Goal: Task Accomplishment & Management: Use online tool/utility

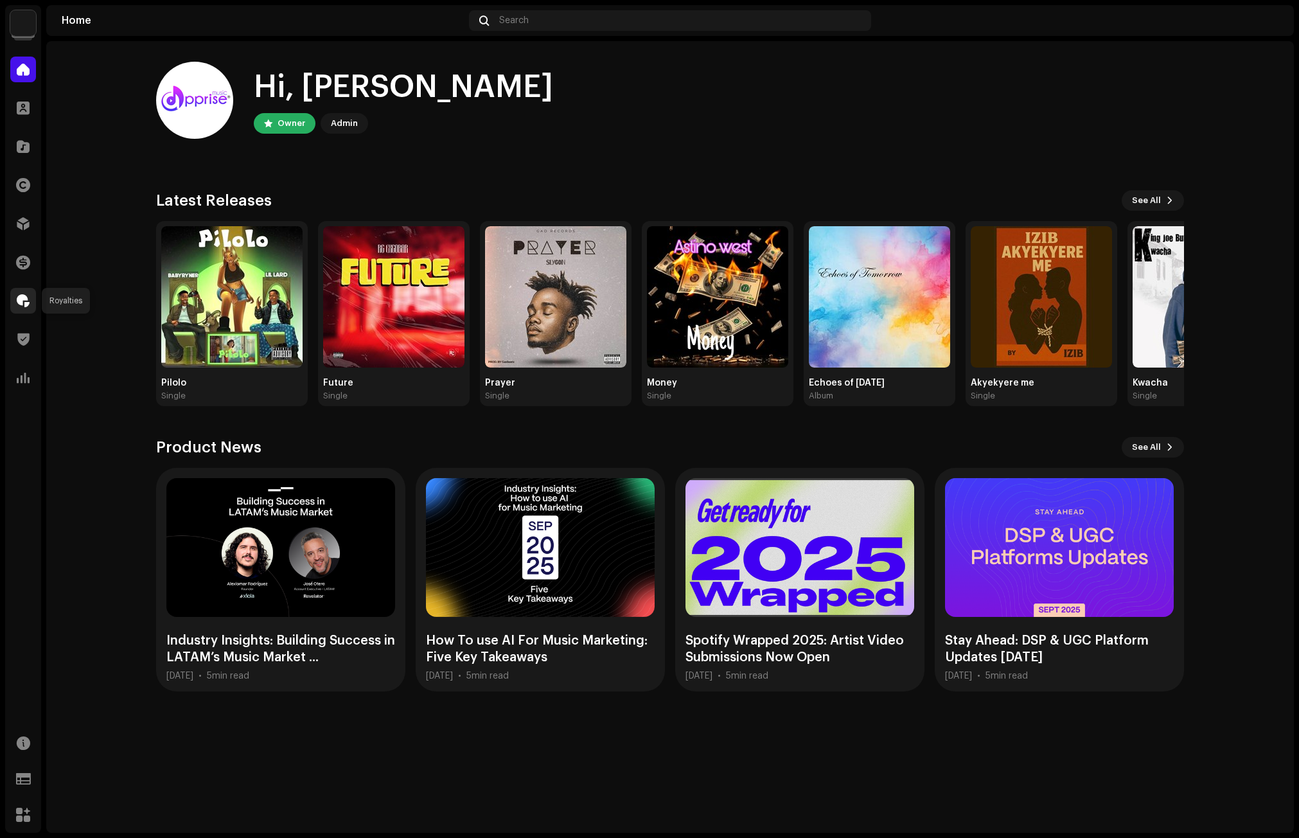
click at [26, 299] on span at bounding box center [23, 301] width 13 height 10
click at [17, 305] on span at bounding box center [23, 301] width 13 height 10
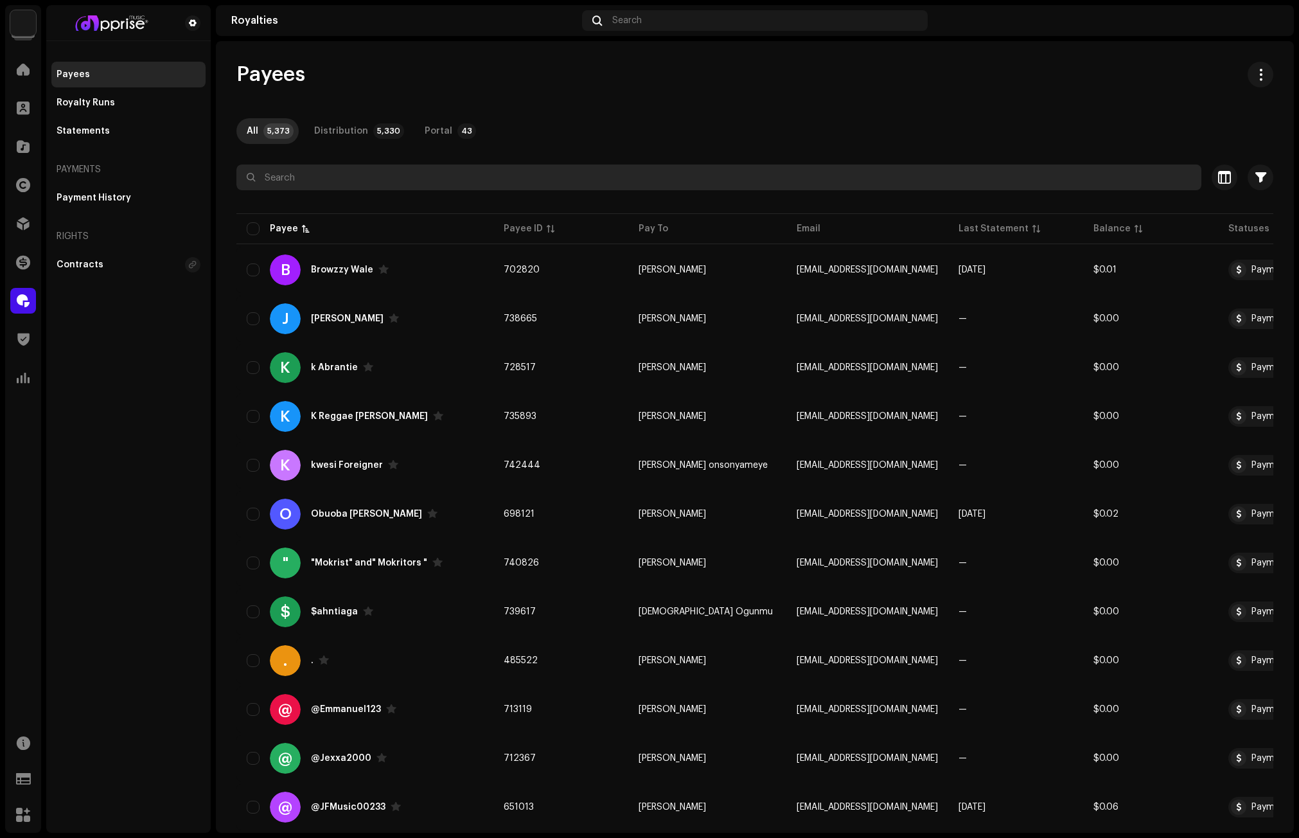
paste input "[EMAIL_ADDRESS][DOMAIN_NAME]"
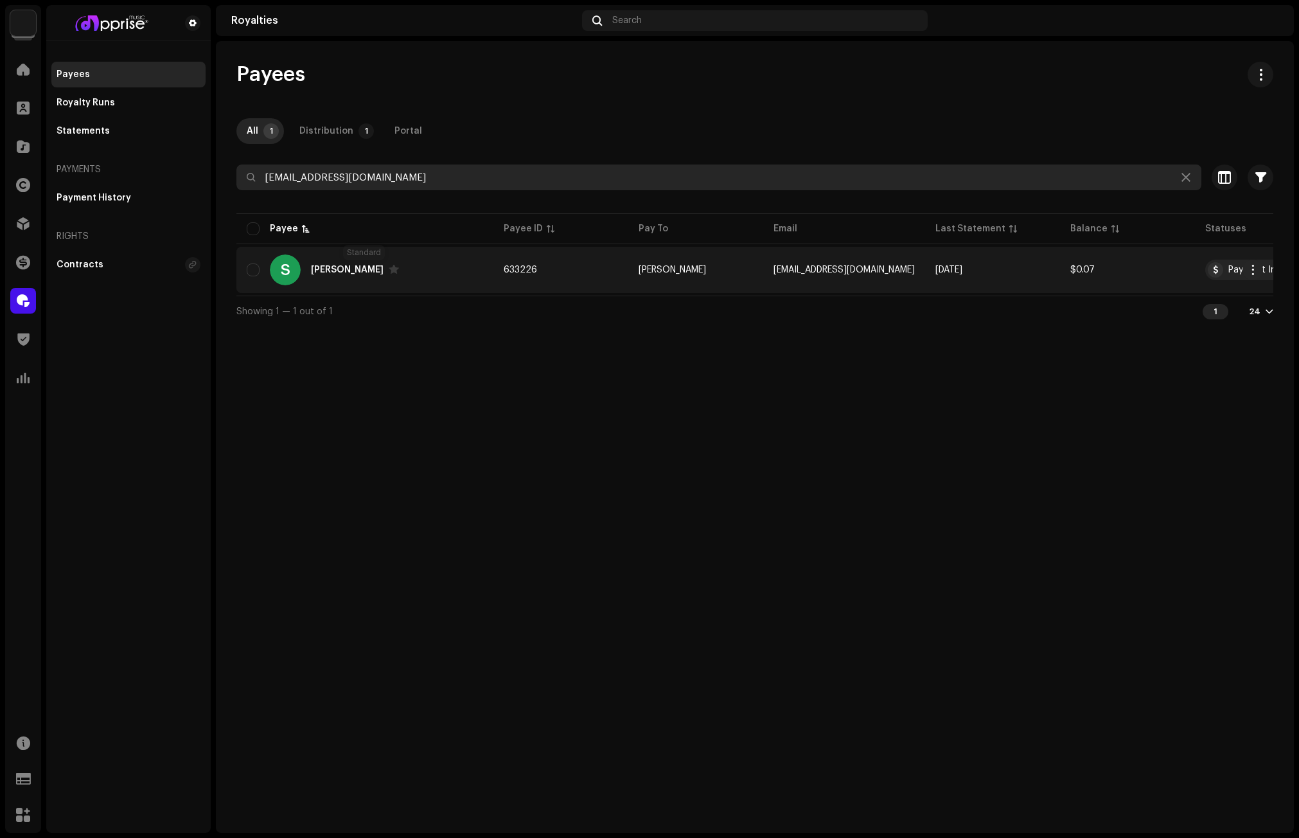
type input "[EMAIL_ADDRESS][DOMAIN_NAME]"
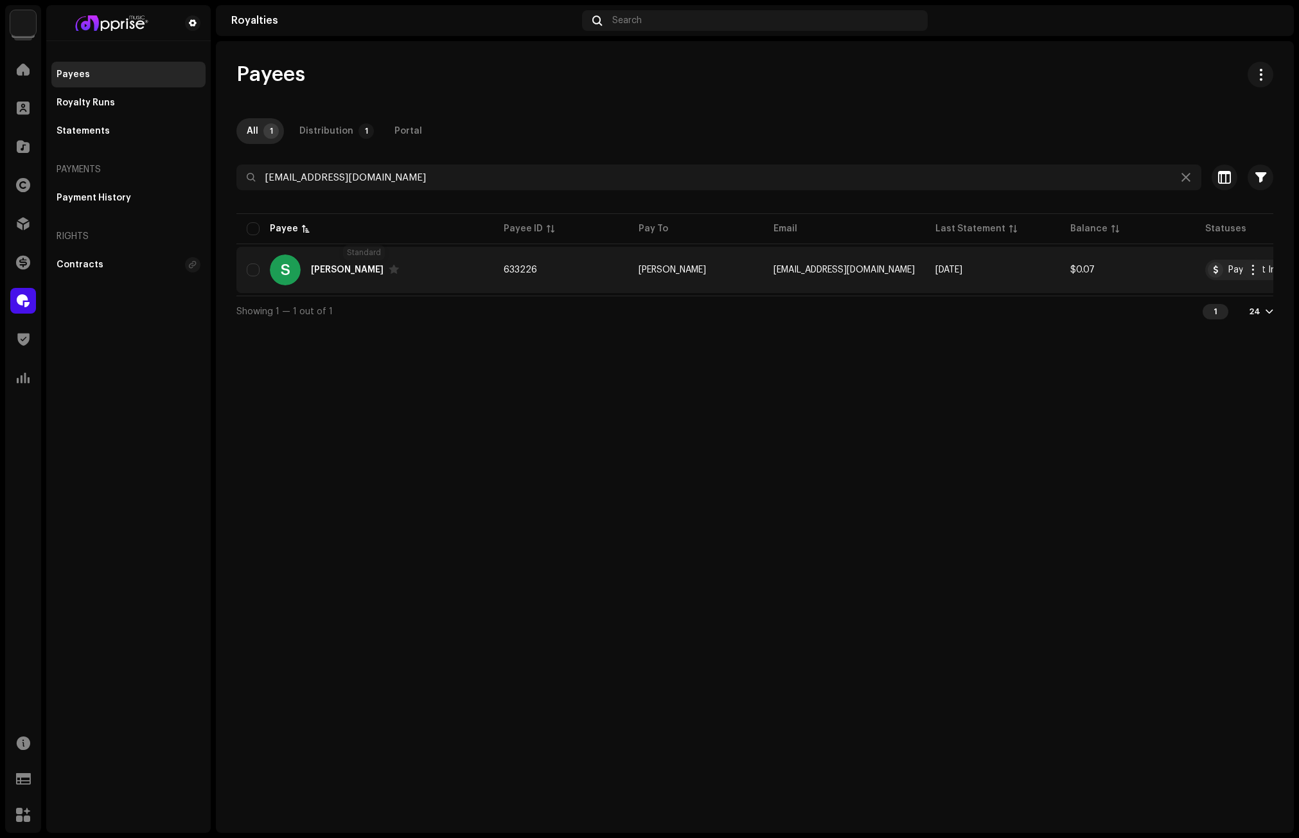
click at [389, 269] on span at bounding box center [394, 269] width 10 height 10
click at [1250, 267] on span "button" at bounding box center [1254, 270] width 10 height 10
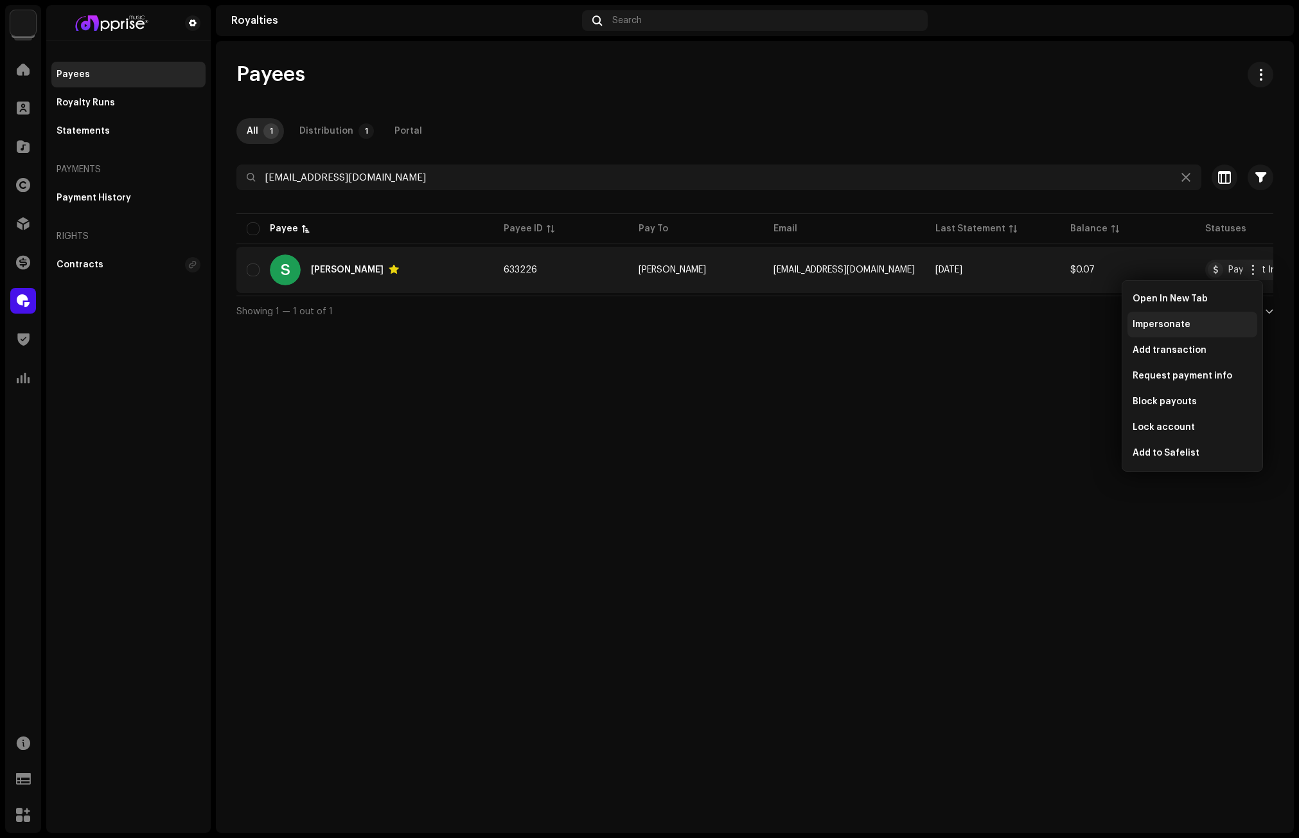
click at [1165, 323] on span "Impersonate" at bounding box center [1162, 324] width 58 height 10
